Goal: Task Accomplishment & Management: Manage account settings

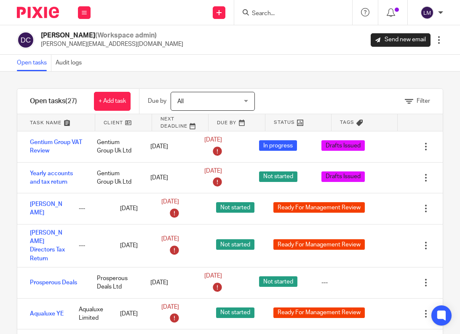
scroll to position [666, 0]
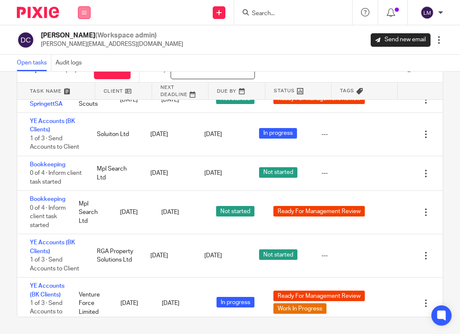
click at [82, 10] on icon at bounding box center [84, 12] width 5 height 5
click at [85, 74] on link "Team" at bounding box center [80, 76] width 15 height 6
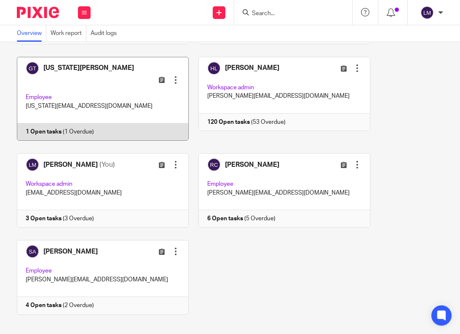
scroll to position [120, 0]
click at [109, 109] on link at bounding box center [98, 99] width 182 height 84
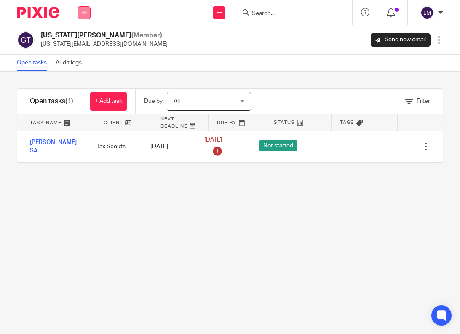
click at [85, 13] on icon at bounding box center [84, 12] width 5 height 5
click at [77, 73] on link "Team" at bounding box center [80, 76] width 15 height 6
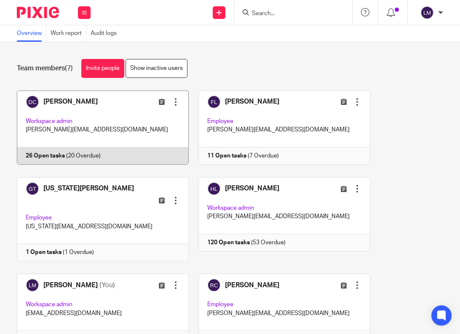
click at [78, 106] on link at bounding box center [98, 128] width 182 height 74
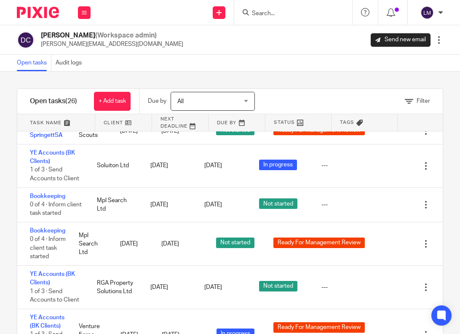
scroll to position [32, 0]
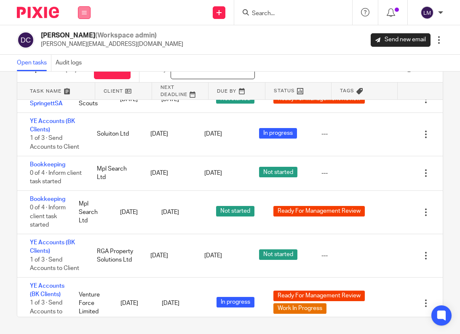
click at [83, 10] on icon at bounding box center [84, 12] width 5 height 5
click at [81, 74] on link "Team" at bounding box center [80, 76] width 15 height 6
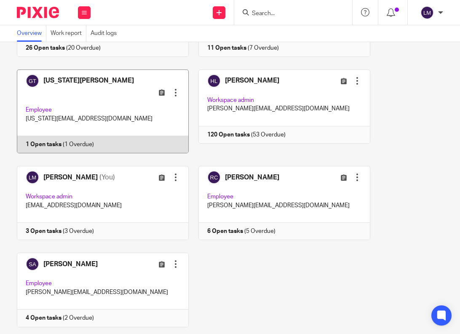
scroll to position [121, 0]
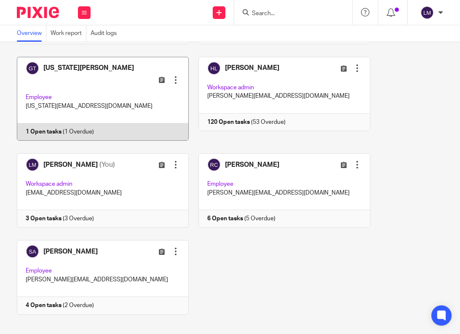
click at [100, 98] on link at bounding box center [98, 99] width 182 height 84
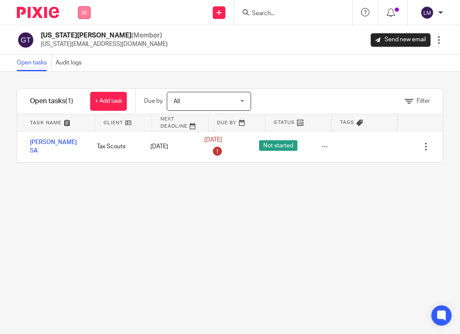
click at [83, 14] on icon at bounding box center [84, 12] width 5 height 5
click at [83, 74] on link "Team" at bounding box center [80, 76] width 15 height 6
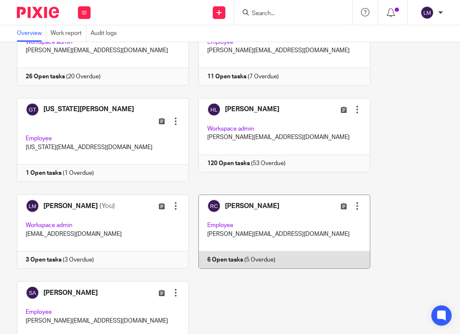
scroll to position [121, 0]
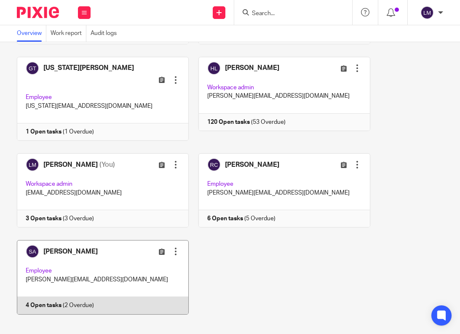
click at [114, 267] on link at bounding box center [98, 277] width 182 height 74
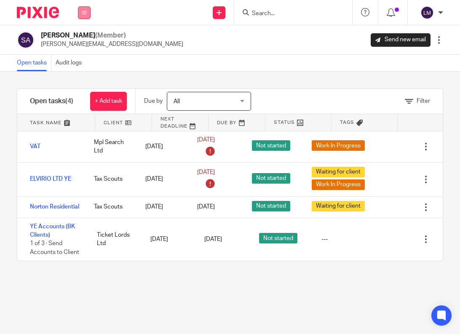
click at [81, 11] on button at bounding box center [84, 12] width 13 height 13
click at [83, 75] on link "Team" at bounding box center [80, 76] width 15 height 6
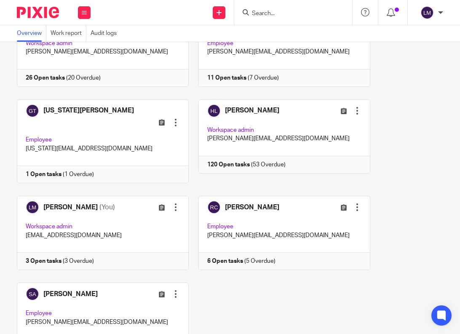
scroll to position [121, 0]
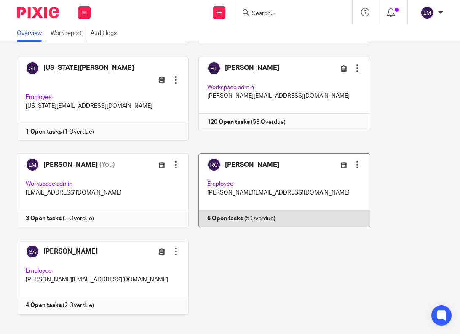
click at [302, 176] on link at bounding box center [280, 190] width 182 height 74
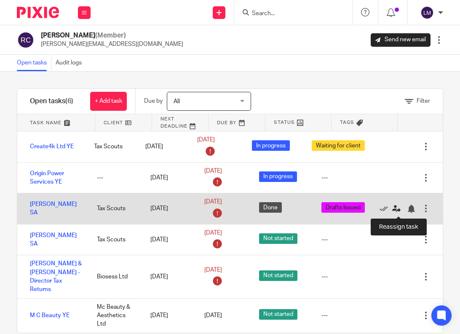
click at [394, 209] on icon at bounding box center [397, 209] width 8 height 8
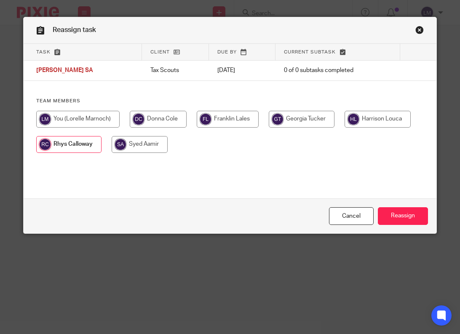
click at [153, 116] on input "radio" at bounding box center [158, 119] width 57 height 17
radio input "true"
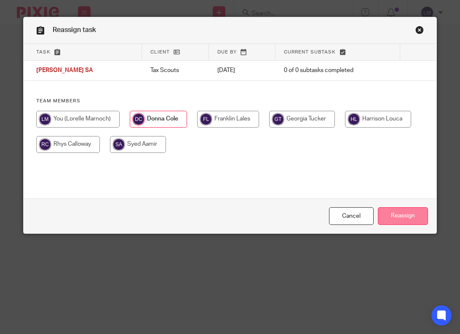
click at [399, 213] on input "Reassign" at bounding box center [403, 216] width 50 height 18
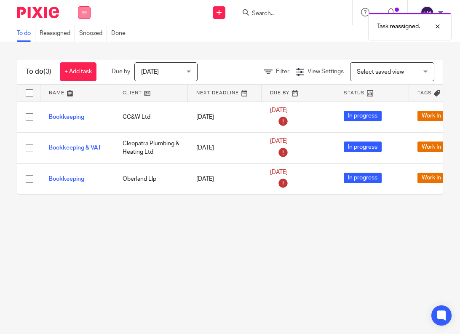
click at [83, 8] on button at bounding box center [84, 12] width 13 height 13
click at [83, 78] on link "Team" at bounding box center [80, 76] width 14 height 6
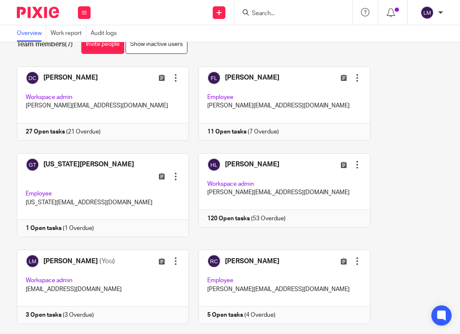
scroll to position [33, 0]
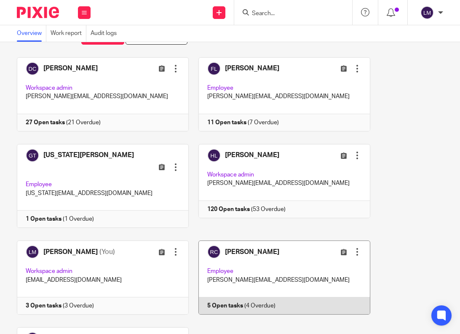
click at [278, 244] on link at bounding box center [280, 278] width 182 height 74
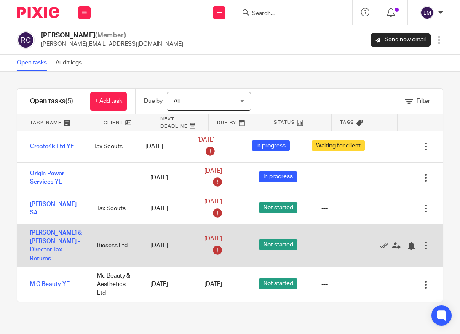
click at [426, 243] on div at bounding box center [426, 246] width 8 height 8
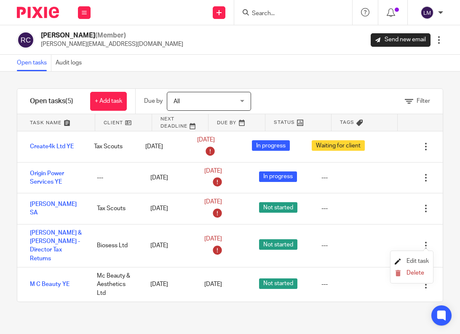
click at [417, 261] on span "Edit task" at bounding box center [418, 261] width 22 height 6
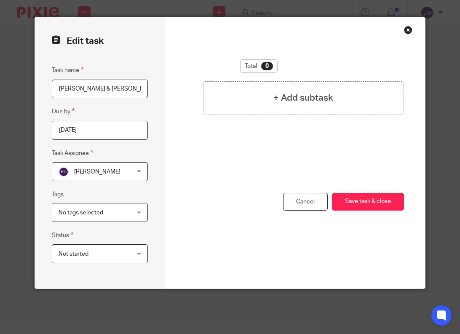
click at [142, 211] on div "No tags selected" at bounding box center [100, 212] width 96 height 19
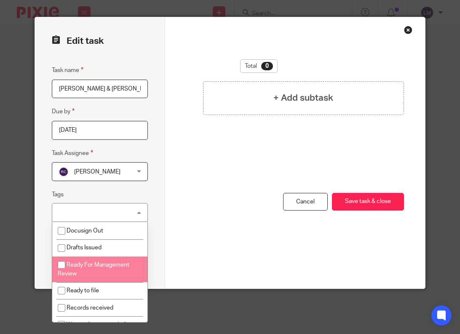
click at [108, 269] on span "Ready For Management Review" at bounding box center [94, 269] width 72 height 15
checkbox input "true"
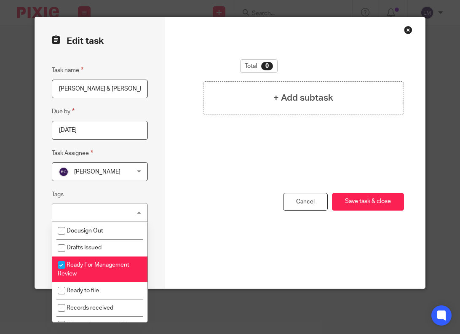
scroll to position [58, 0]
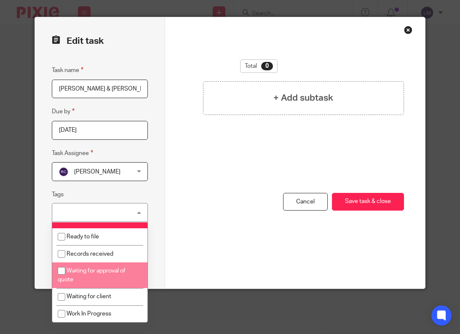
click at [155, 226] on div "Edit task Task name Dean & Rebekah Horsely - Director Tax Returns Due by 2025-1…" at bounding box center [100, 153] width 130 height 272
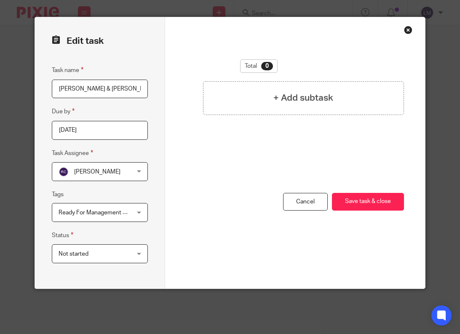
click at [137, 255] on div "Not started Not started" at bounding box center [100, 254] width 96 height 19
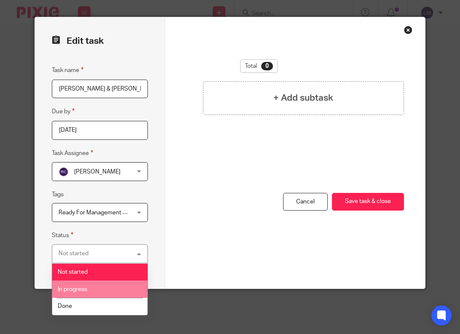
click at [94, 285] on li "In progress" at bounding box center [99, 289] width 95 height 17
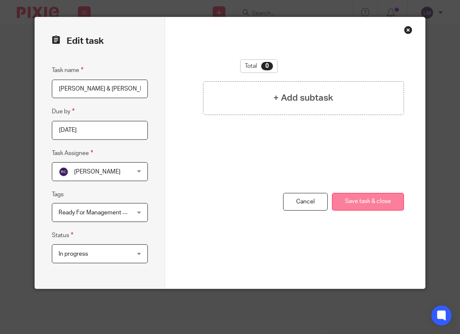
click at [357, 202] on button "Save task & close" at bounding box center [368, 202] width 72 height 18
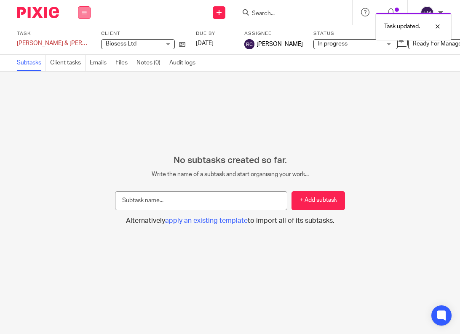
click at [82, 10] on icon at bounding box center [84, 12] width 5 height 5
click at [83, 76] on link "Team" at bounding box center [80, 76] width 14 height 6
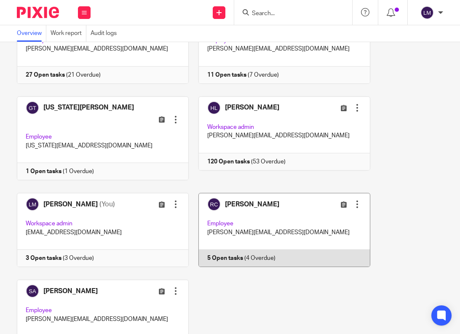
scroll to position [82, 0]
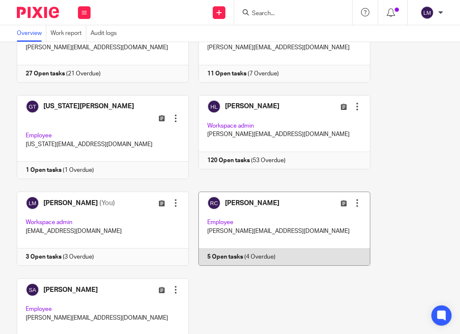
click at [284, 217] on link at bounding box center [280, 229] width 182 height 74
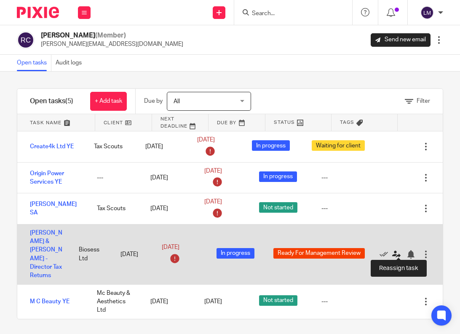
click at [398, 251] on icon at bounding box center [397, 254] width 8 height 8
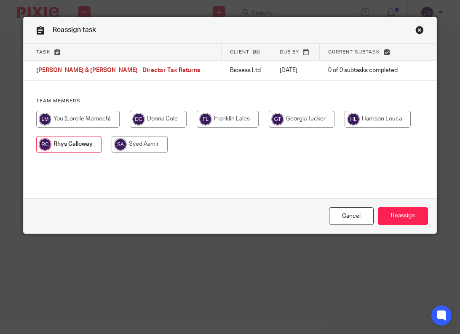
click at [162, 119] on input "radio" at bounding box center [158, 119] width 57 height 17
radio input "true"
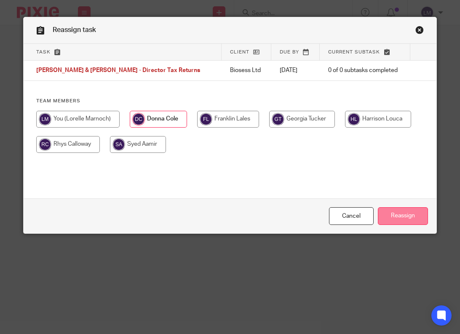
click at [405, 214] on input "Reassign" at bounding box center [403, 216] width 50 height 18
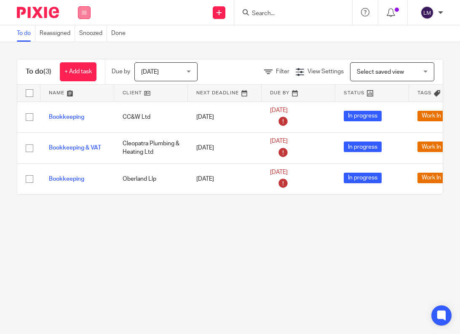
click at [83, 11] on icon at bounding box center [84, 12] width 5 height 5
click at [82, 73] on link "Team" at bounding box center [80, 76] width 14 height 6
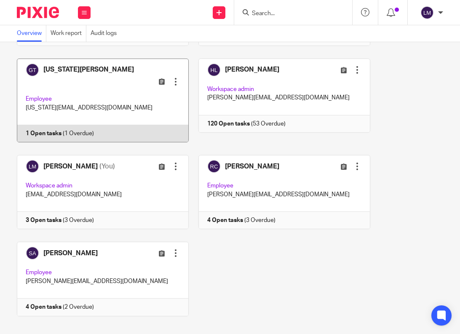
scroll to position [121, 0]
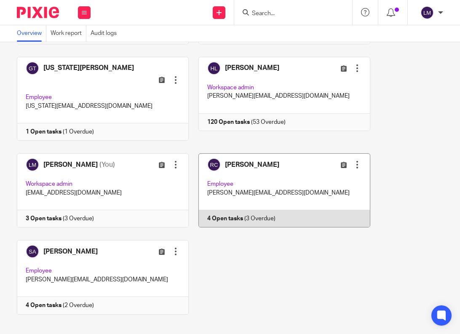
click at [260, 161] on link at bounding box center [280, 190] width 182 height 74
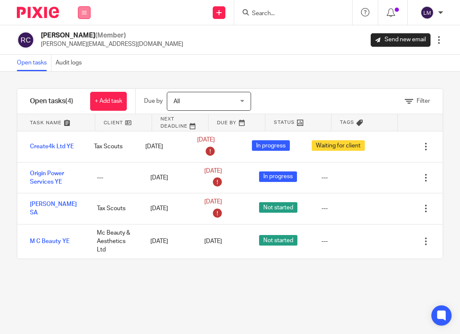
click at [84, 14] on icon at bounding box center [84, 12] width 5 height 5
click at [81, 74] on link "Team" at bounding box center [80, 76] width 15 height 6
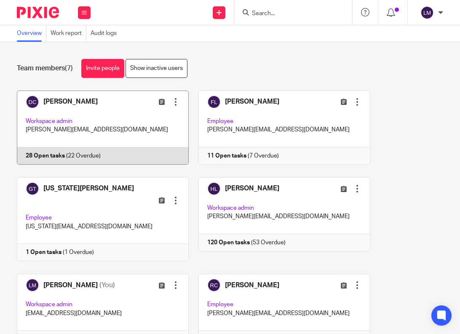
click at [80, 137] on link at bounding box center [98, 128] width 182 height 74
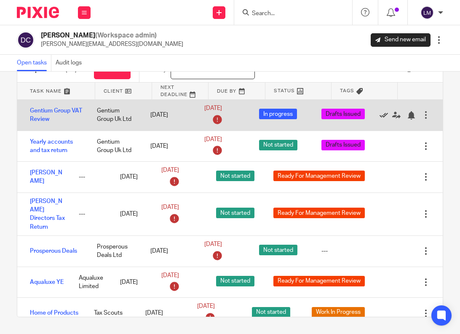
click at [384, 115] on icon at bounding box center [384, 115] width 8 height 8
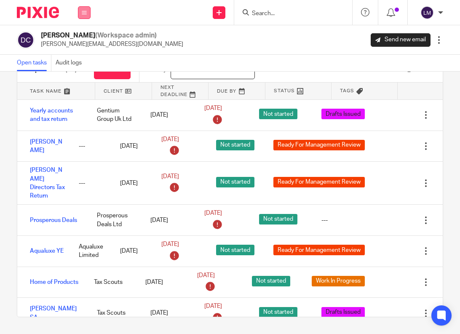
click at [85, 12] on icon at bounding box center [84, 12] width 5 height 5
click at [82, 75] on link "Team" at bounding box center [80, 76] width 15 height 6
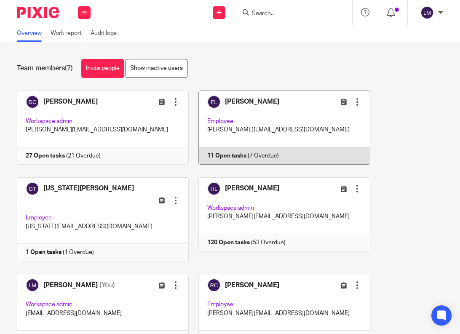
click at [273, 126] on link at bounding box center [280, 128] width 182 height 74
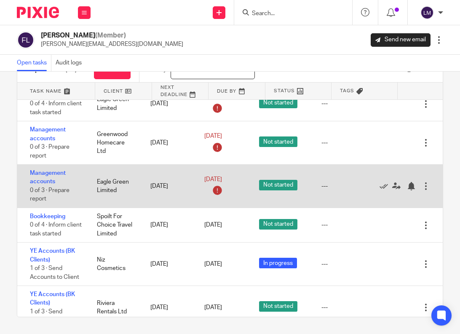
scroll to position [217, 0]
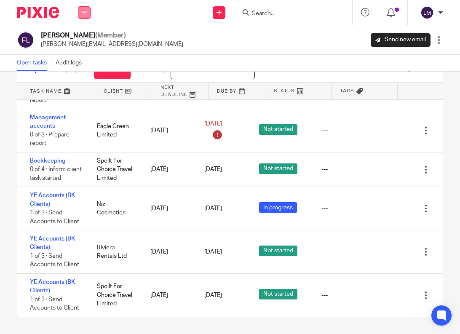
click at [84, 10] on icon at bounding box center [84, 12] width 5 height 5
click at [81, 74] on link "Team" at bounding box center [80, 76] width 15 height 6
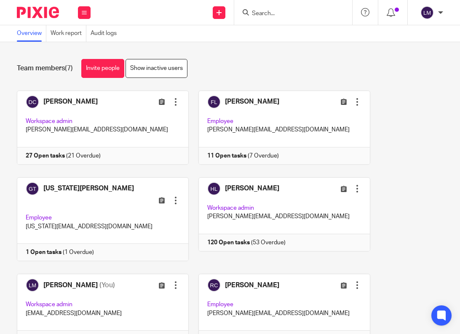
click at [66, 116] on link at bounding box center [98, 128] width 182 height 74
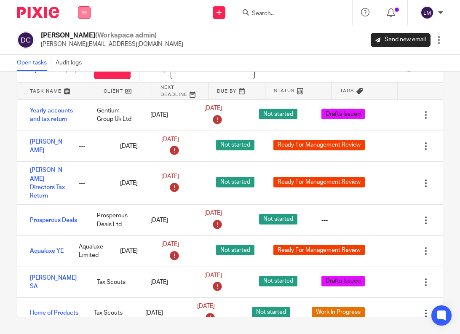
click at [83, 15] on button at bounding box center [84, 12] width 13 height 13
click at [84, 77] on link "Team" at bounding box center [80, 76] width 15 height 6
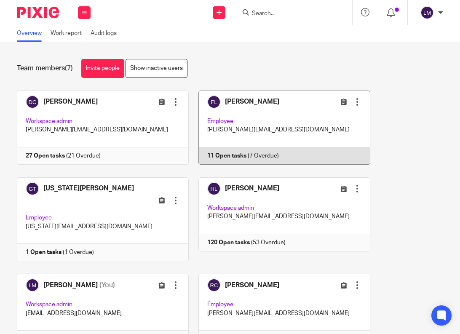
click at [288, 112] on link at bounding box center [280, 128] width 182 height 74
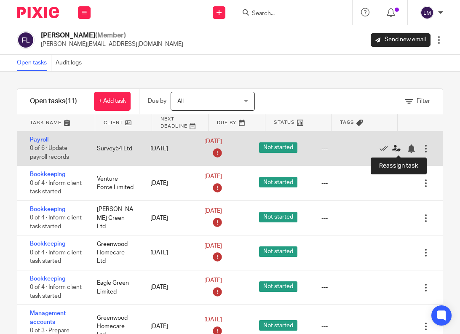
click at [397, 148] on icon at bounding box center [397, 149] width 8 height 8
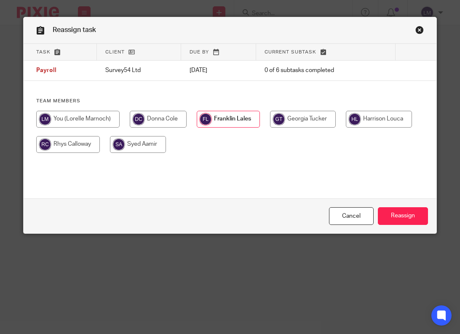
click at [161, 117] on input "radio" at bounding box center [158, 119] width 57 height 17
radio input "true"
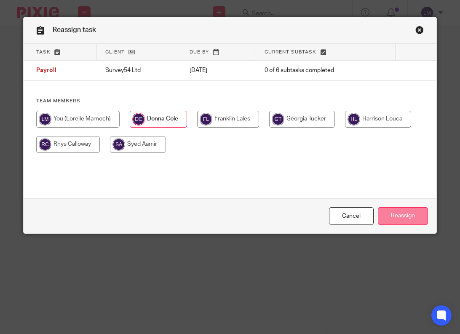
click at [409, 215] on input "Reassign" at bounding box center [403, 216] width 50 height 18
click at [404, 216] on input "Reassign" at bounding box center [403, 216] width 50 height 18
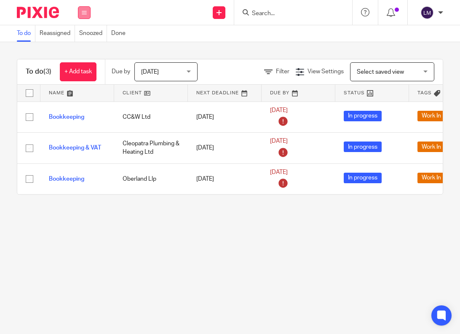
click at [84, 13] on icon at bounding box center [84, 12] width 5 height 5
click at [81, 75] on link "Team" at bounding box center [80, 76] width 14 height 6
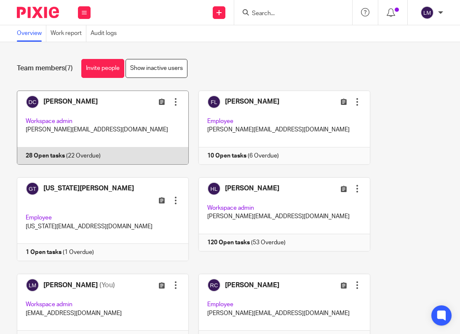
click at [69, 137] on link at bounding box center [98, 128] width 182 height 74
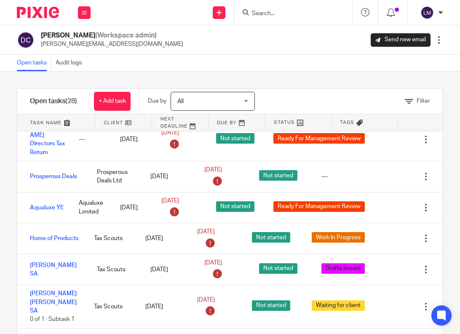
scroll to position [118, 0]
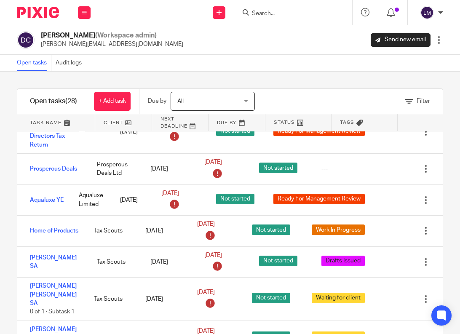
click at [274, 11] on input "Search" at bounding box center [289, 14] width 76 height 8
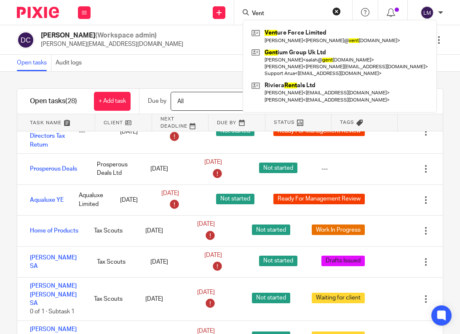
drag, startPoint x: 274, startPoint y: 11, endPoint x: 245, endPoint y: 8, distance: 28.4
click at [245, 8] on div "Vent" at bounding box center [292, 12] width 98 height 11
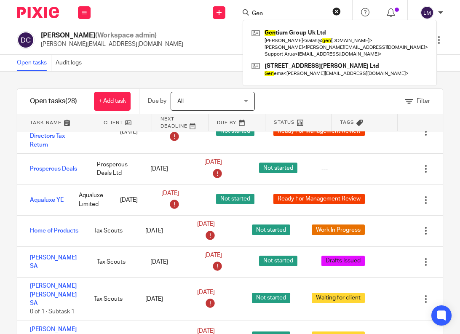
drag, startPoint x: 265, startPoint y: 13, endPoint x: 249, endPoint y: 11, distance: 16.2
click at [249, 11] on div "Gen" at bounding box center [292, 12] width 98 height 11
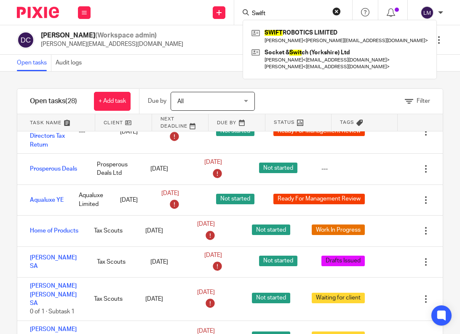
drag, startPoint x: 274, startPoint y: 13, endPoint x: 241, endPoint y: 12, distance: 32.9
click at [241, 12] on div "Swift SWIFT ROBOTICS LIMITED Michal Kostyal < michal@stewards.app > Socket & Sw…" at bounding box center [293, 12] width 118 height 25
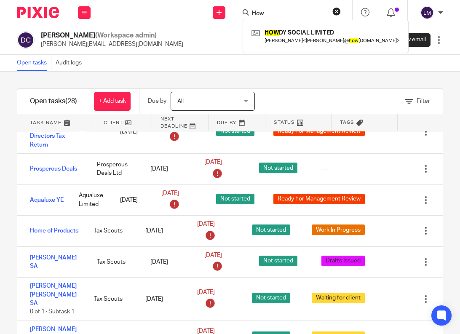
click at [266, 10] on input "How" at bounding box center [289, 14] width 76 height 8
type input "w"
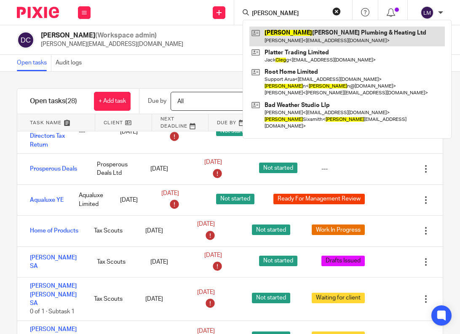
type input "Cleo"
click at [282, 33] on link at bounding box center [348, 36] width 196 height 19
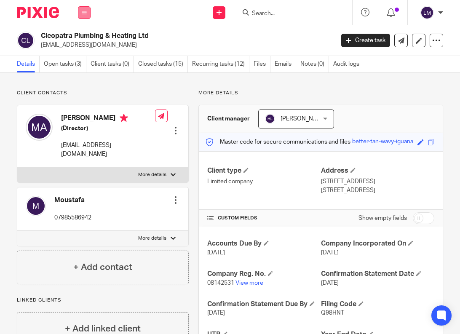
click at [81, 12] on button at bounding box center [84, 12] width 13 height 13
click at [83, 78] on link "Team" at bounding box center [80, 76] width 14 height 6
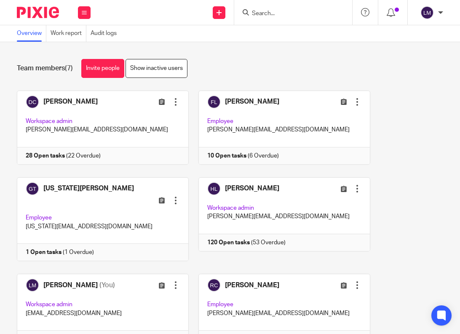
scroll to position [4, 0]
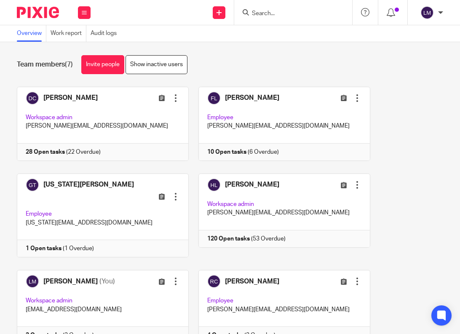
click at [275, 12] on input "Search" at bounding box center [289, 14] width 76 height 8
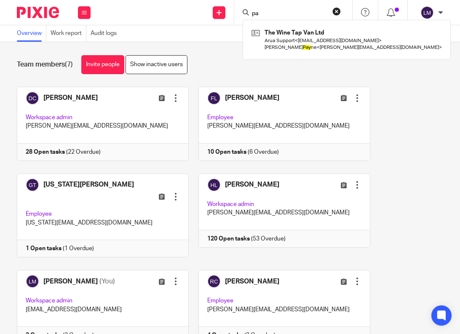
type input "p"
